Goal: Task Accomplishment & Management: Use online tool/utility

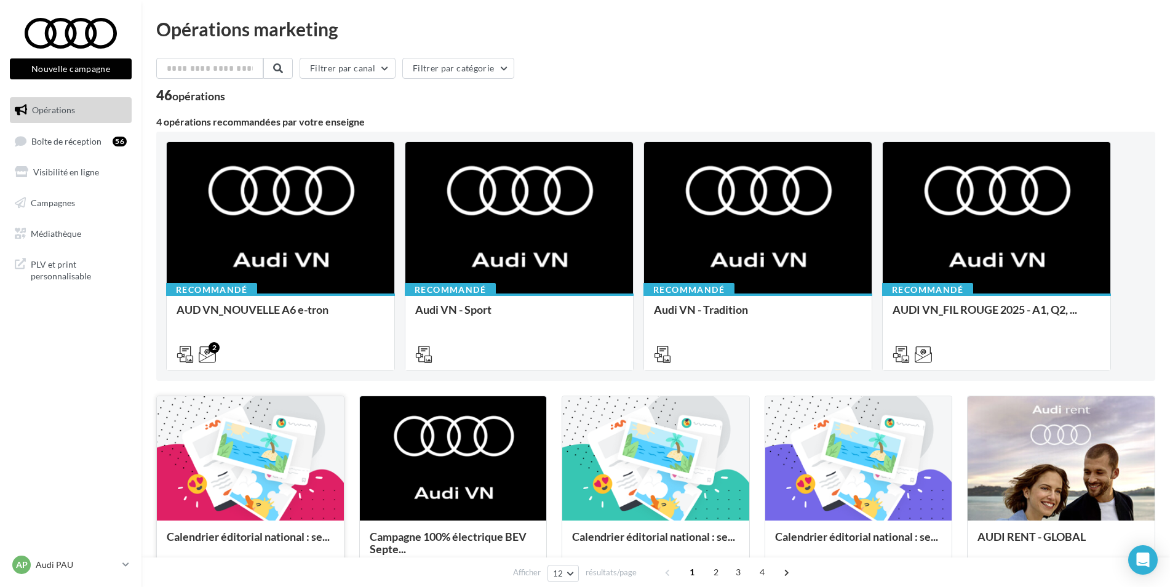
click at [229, 458] on div at bounding box center [250, 458] width 187 height 125
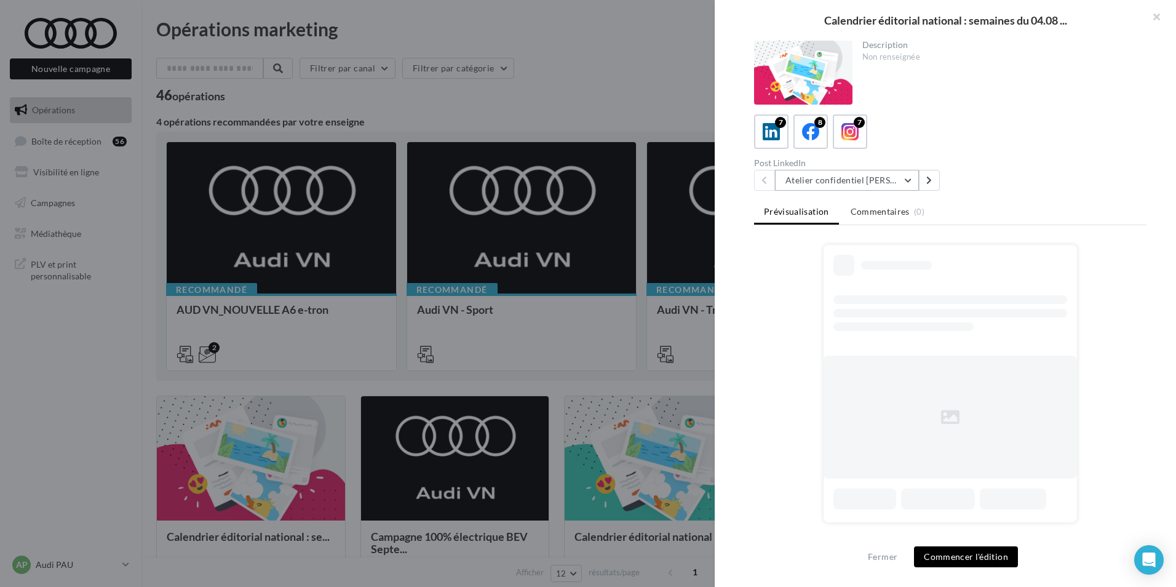
click at [889, 180] on button "Atelier confidentiel Thierry Marx" at bounding box center [847, 180] width 144 height 21
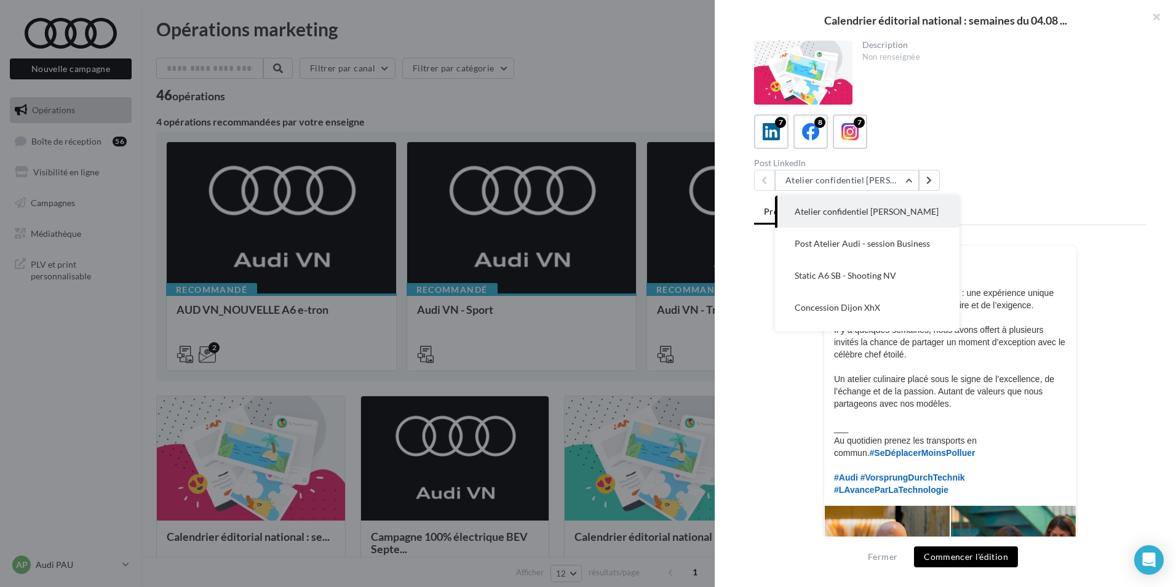
click at [975, 183] on div "Post LinkedIn Atelier confidentiel Thierry Marx Atelier confidentiel Thierry Ma…" at bounding box center [955, 175] width 402 height 32
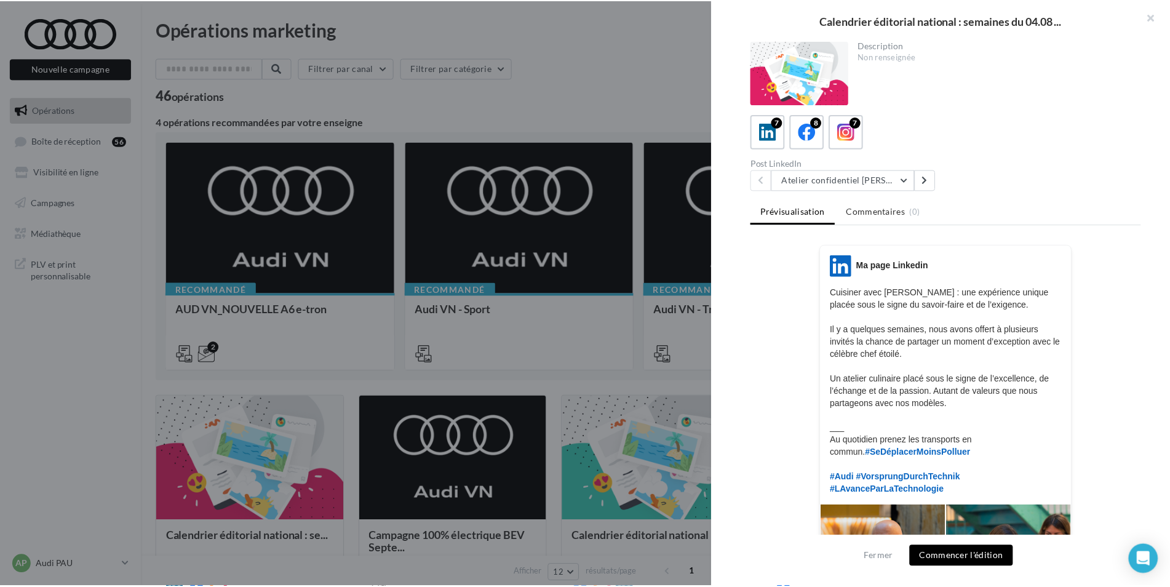
scroll to position [260, 0]
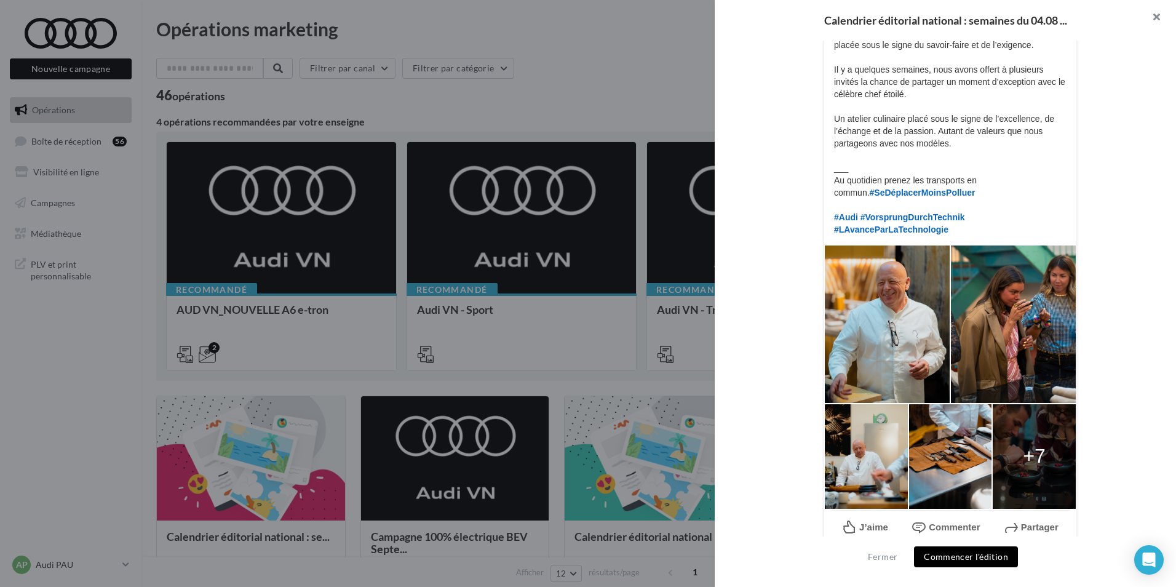
click at [1154, 15] on button "button" at bounding box center [1151, 18] width 49 height 37
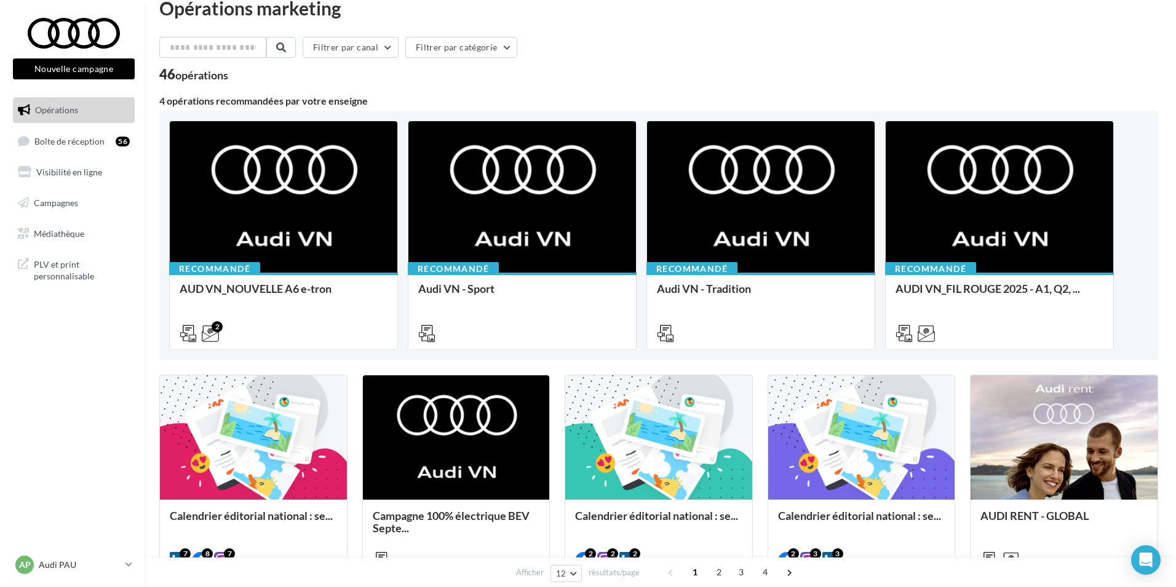
scroll to position [0, 0]
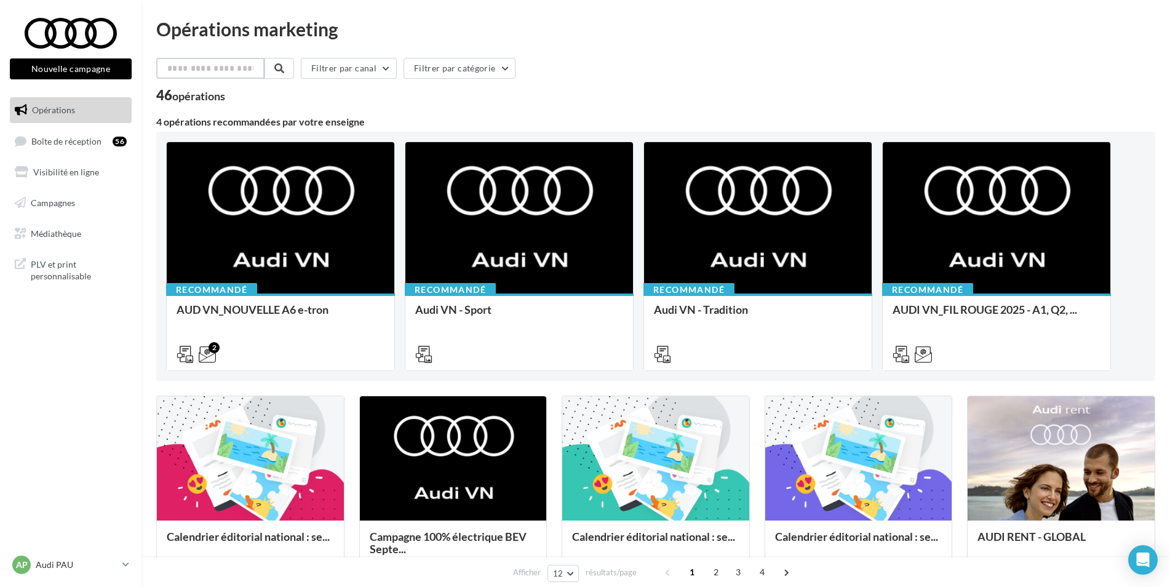
click at [227, 69] on input "text" at bounding box center [210, 68] width 108 height 21
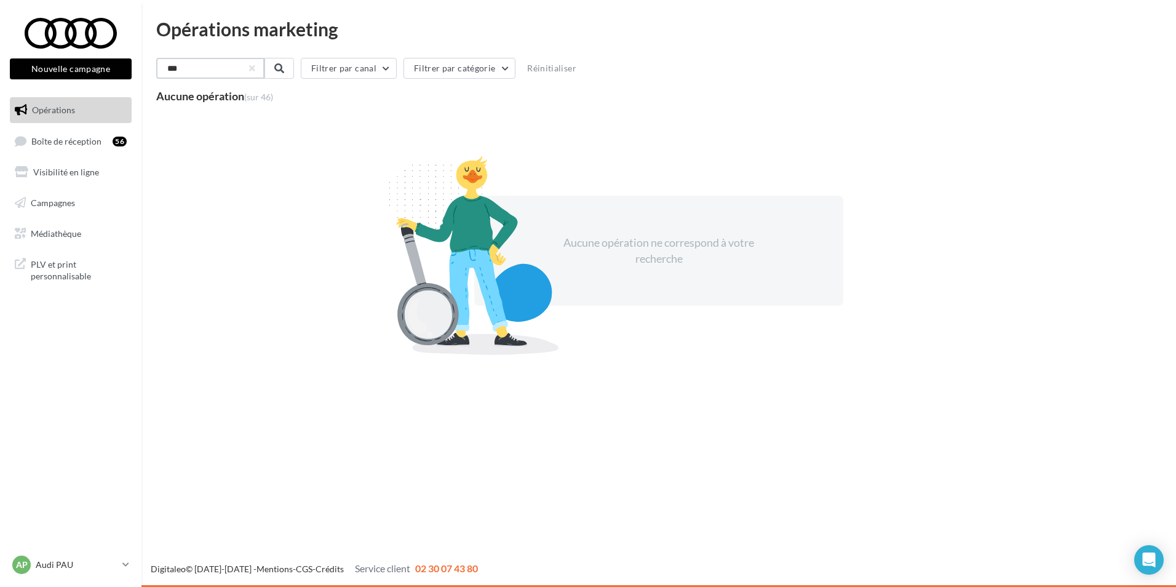
drag, startPoint x: 168, startPoint y: 76, endPoint x: 108, endPoint y: 80, distance: 59.8
click at [108, 80] on div "Nouvelle campagne Nouvelle campagne Opérations Boîte de réception 56 Visibilité…" at bounding box center [588, 293] width 1176 height 587
type input "********"
click at [283, 68] on span at bounding box center [278, 68] width 10 height 10
click at [253, 68] on button "button" at bounding box center [250, 68] width 5 height 5
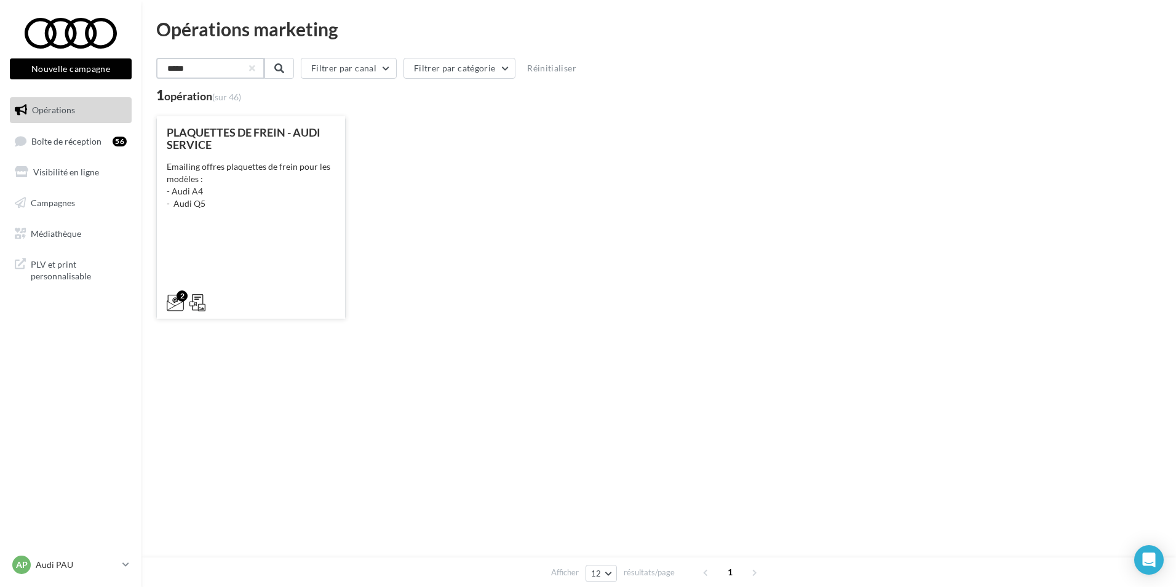
type input "*****"
click at [254, 230] on div "PLAQUETTES DE FREIN - AUDI SERVICE Emailing offres plaquettes de frein pour les…" at bounding box center [251, 216] width 169 height 181
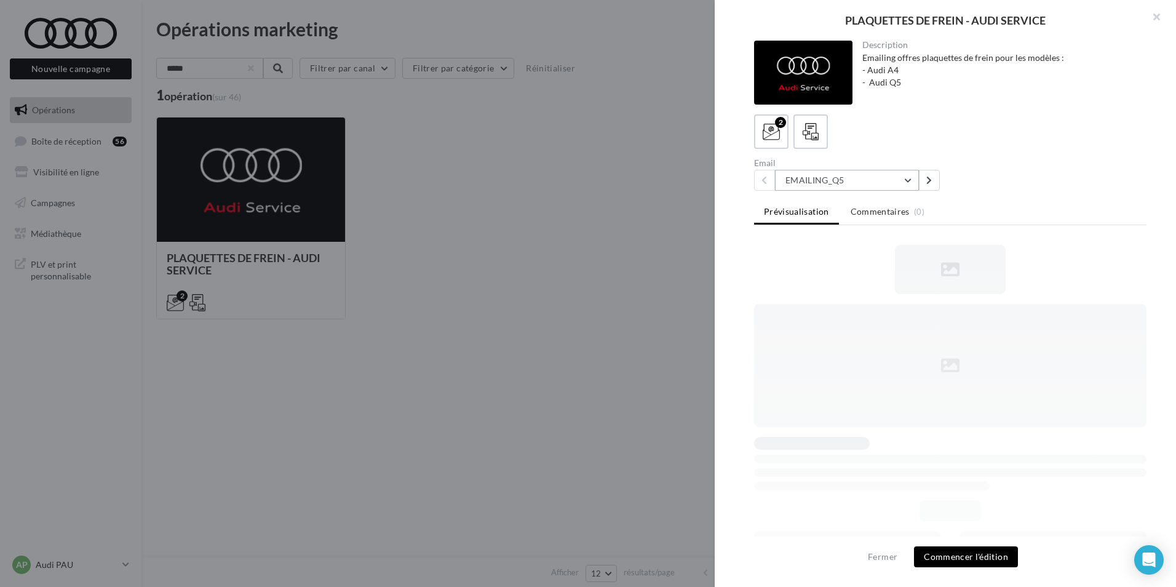
click at [899, 178] on button "EMAILING_Q5" at bounding box center [847, 180] width 144 height 21
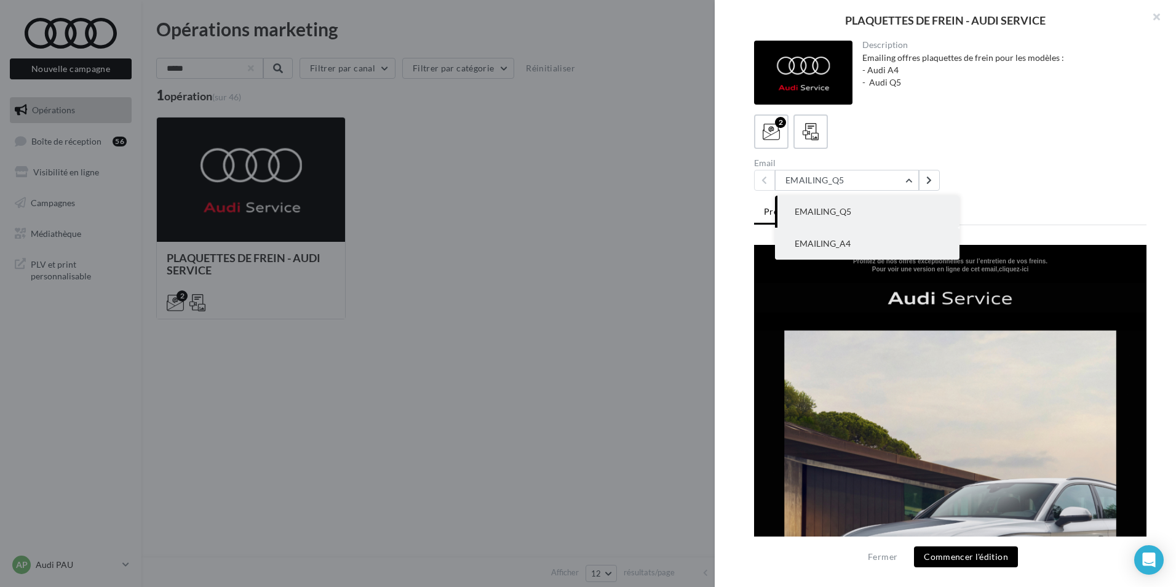
click at [868, 245] on button "EMAILING_A4" at bounding box center [867, 244] width 185 height 32
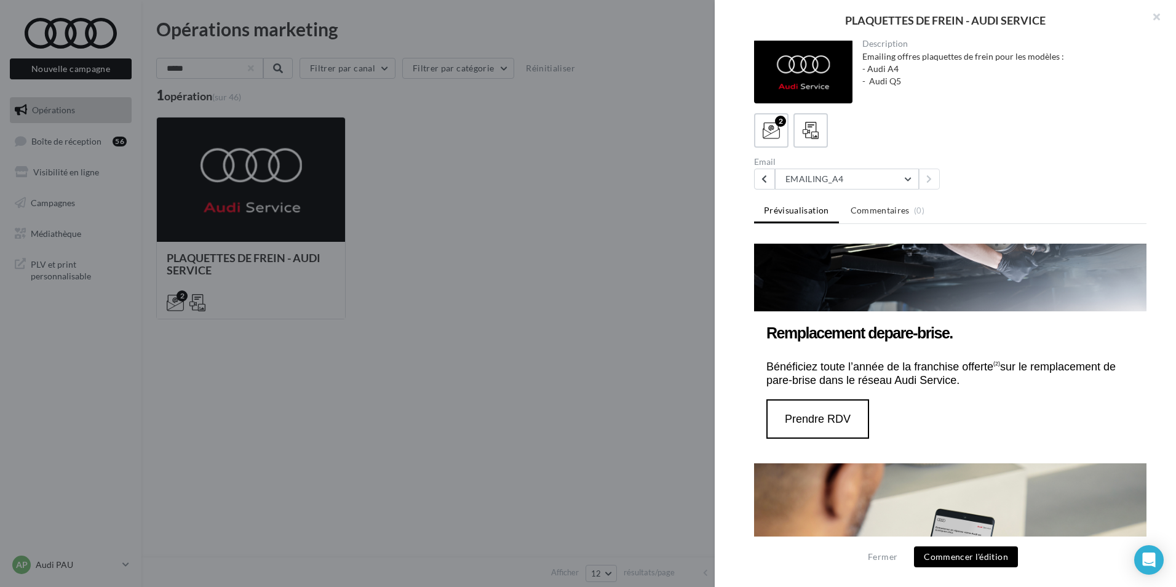
scroll to position [1213, 0]
click at [847, 181] on button "EMAILING_A4" at bounding box center [847, 179] width 144 height 21
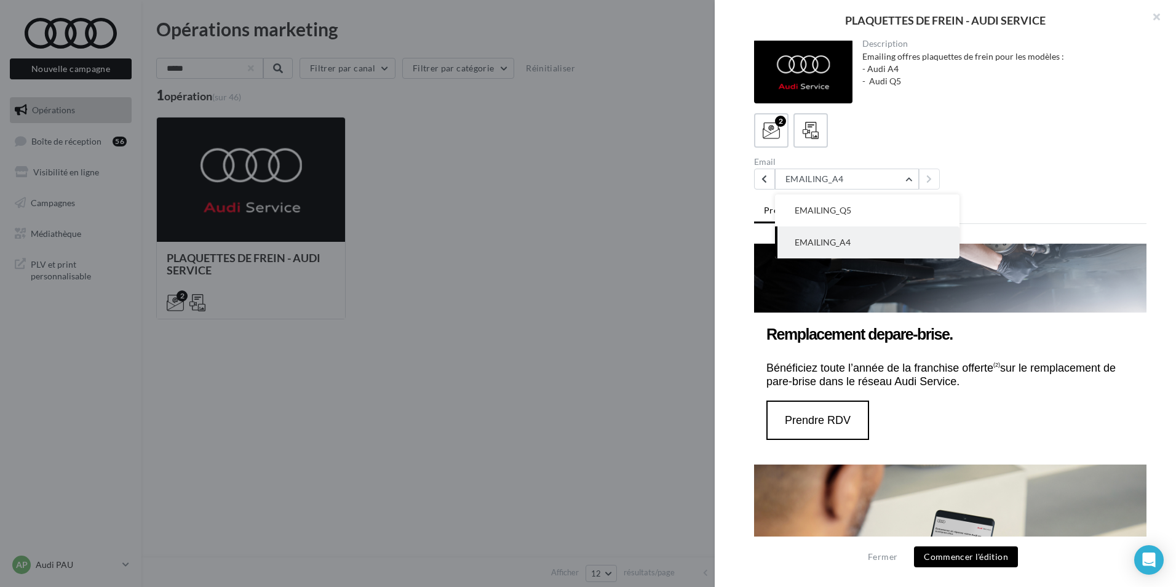
click at [916, 362] on td "Bénéficiez toute l’année de la franchise offerte (2) sur le remplacement de par…" at bounding box center [950, 381] width 392 height 39
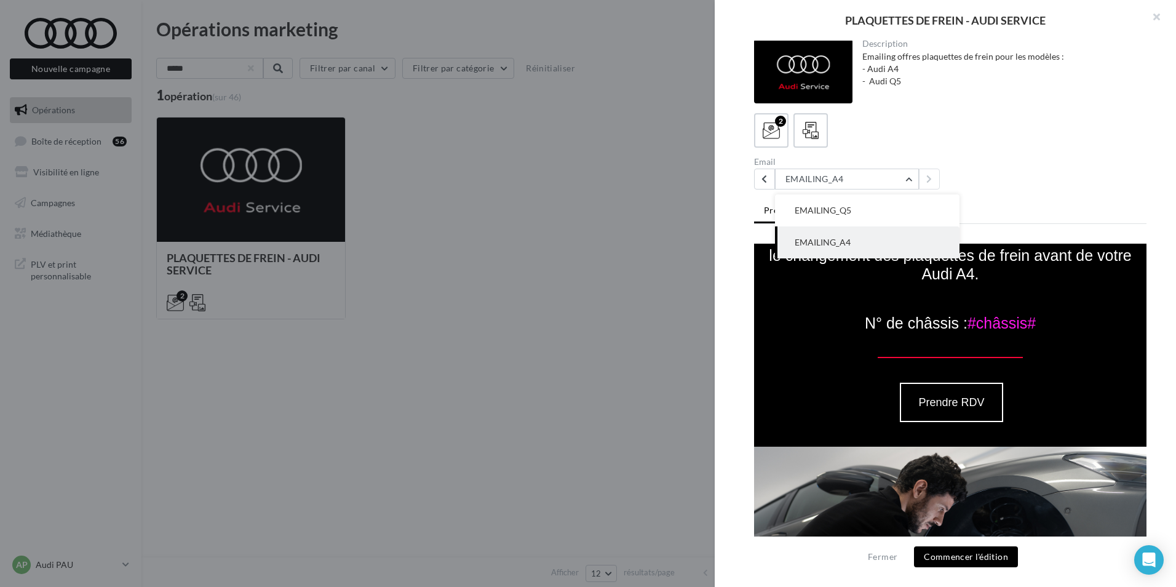
click at [764, 298] on td "N° de châssis : #châssis#" at bounding box center [950, 326] width 392 height 62
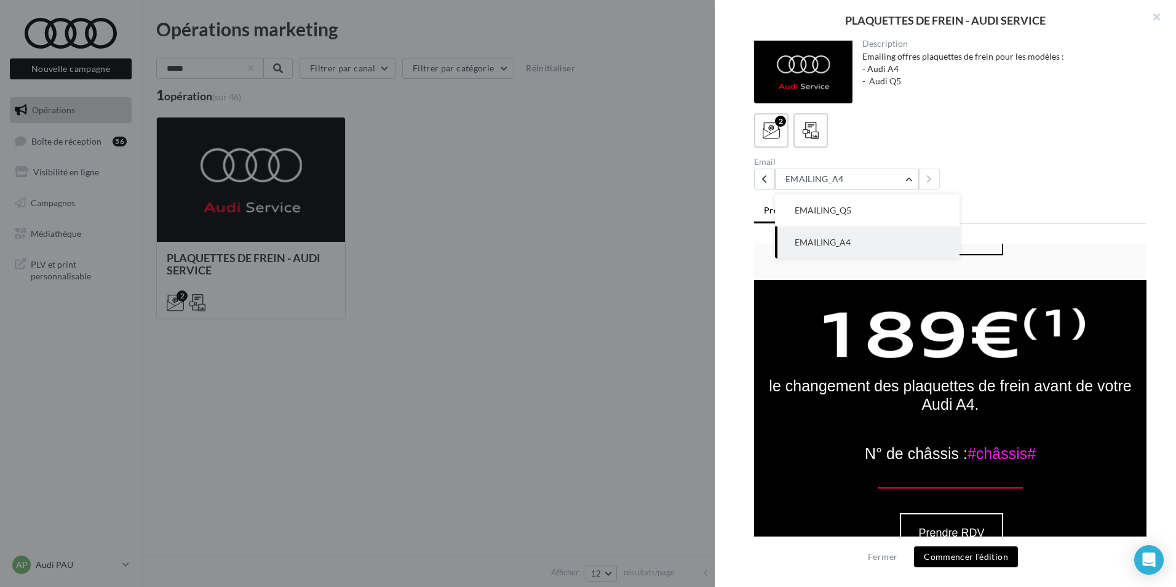
scroll to position [702, 0]
drag, startPoint x: 855, startPoint y: 420, endPoint x: 1030, endPoint y: 450, distance: 177.1
click at [1030, 450] on td "N° de châssis : #châssis#" at bounding box center [950, 456] width 392 height 62
drag, startPoint x: 1030, startPoint y: 450, endPoint x: 1025, endPoint y: 468, distance: 19.1
click at [1025, 488] on td "Prendre RDV" at bounding box center [950, 520] width 392 height 64
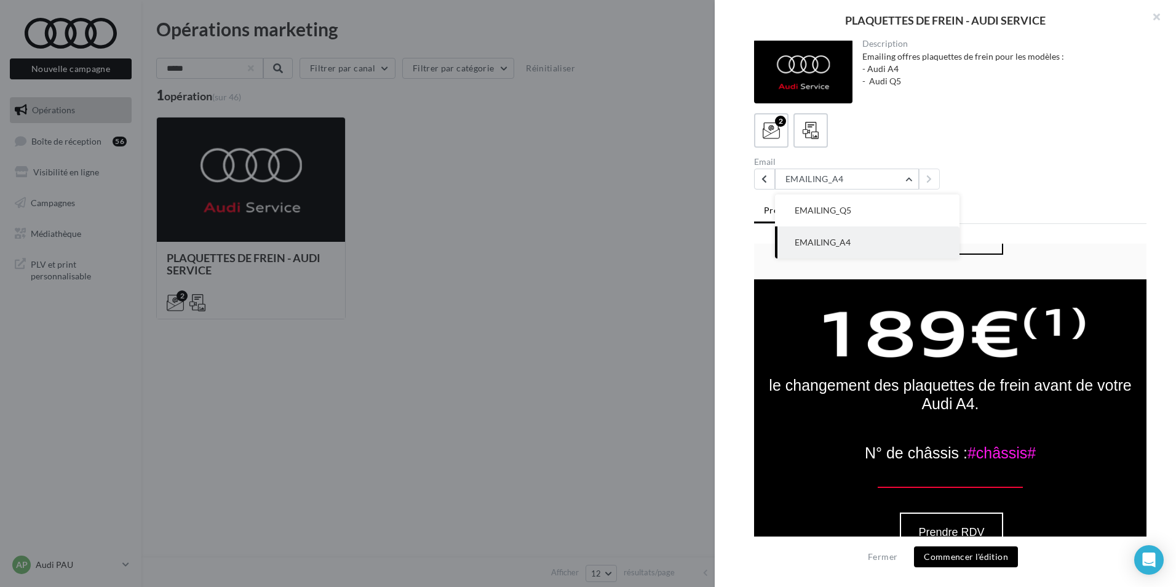
scroll to position [820, 0]
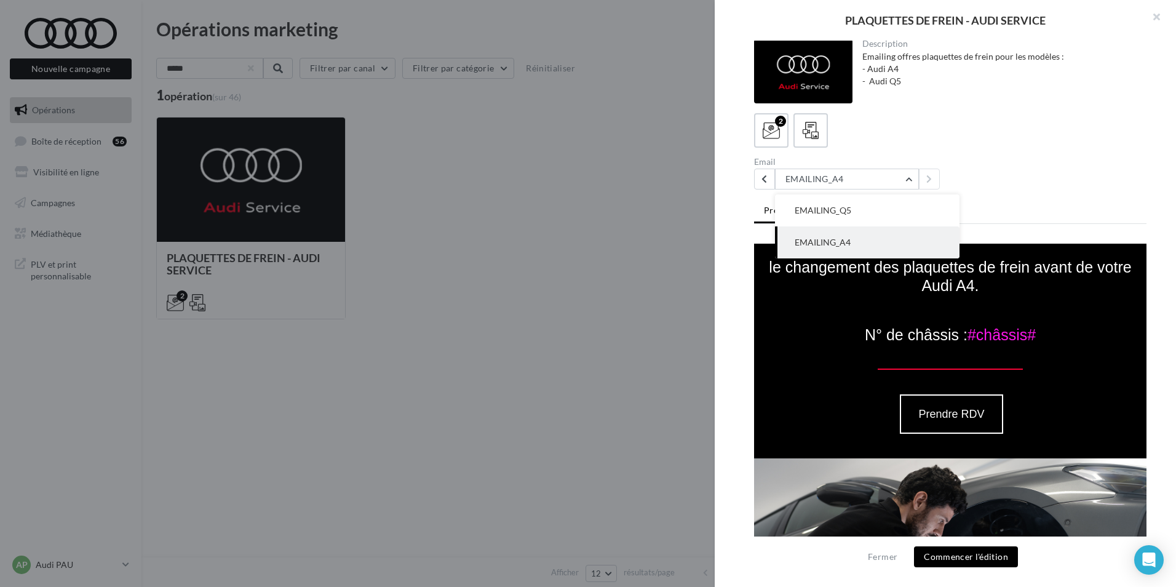
click at [792, 381] on td "Prendre RDV" at bounding box center [950, 402] width 392 height 64
click at [974, 326] on span "#châssis#" at bounding box center [1001, 334] width 68 height 17
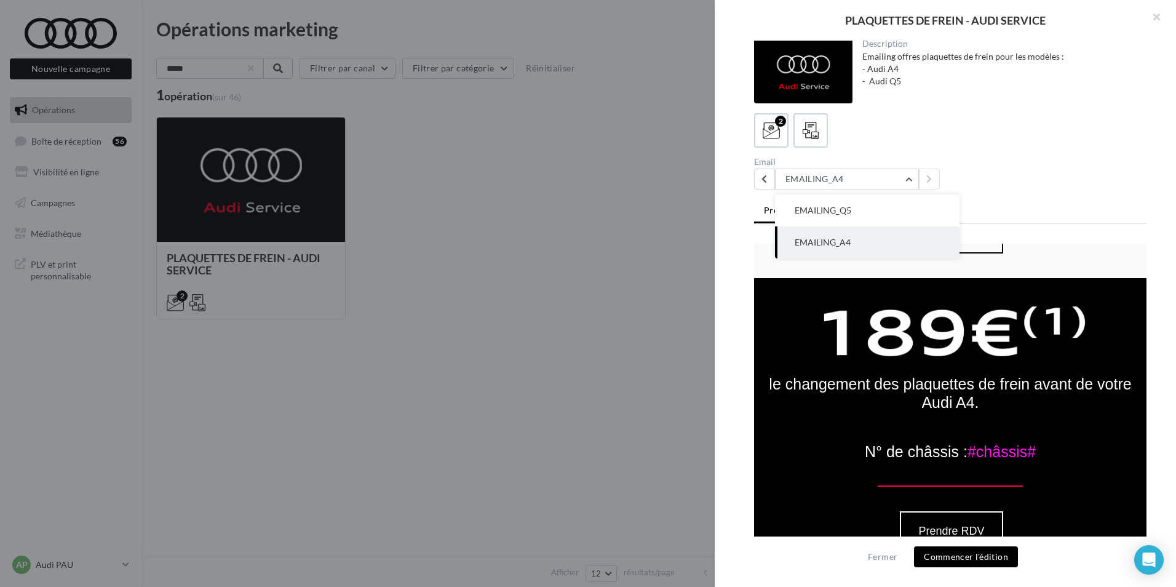
scroll to position [697, 0]
